Goal: Find specific page/section

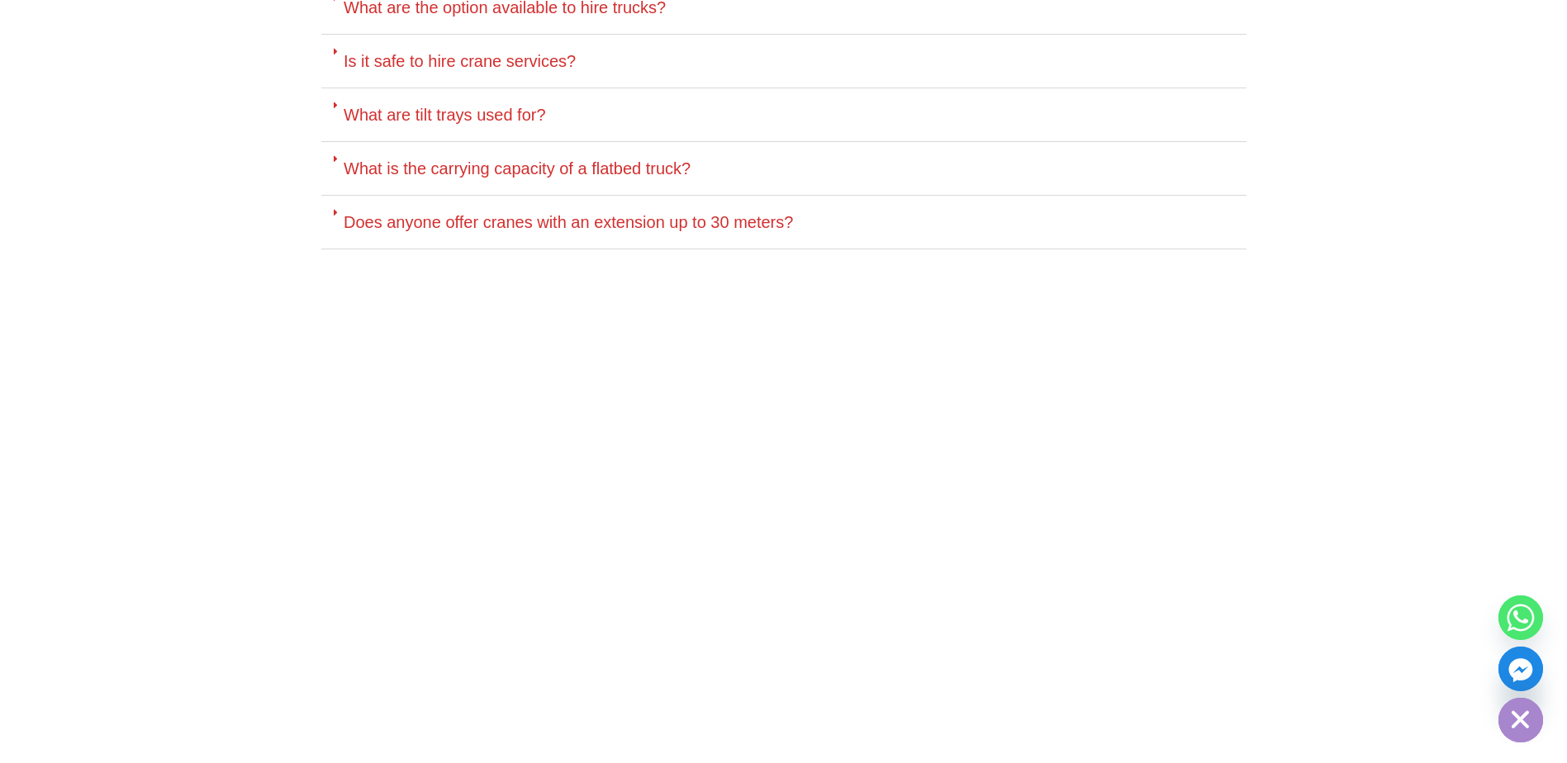
scroll to position [8067, 0]
